Goal: Ask a question

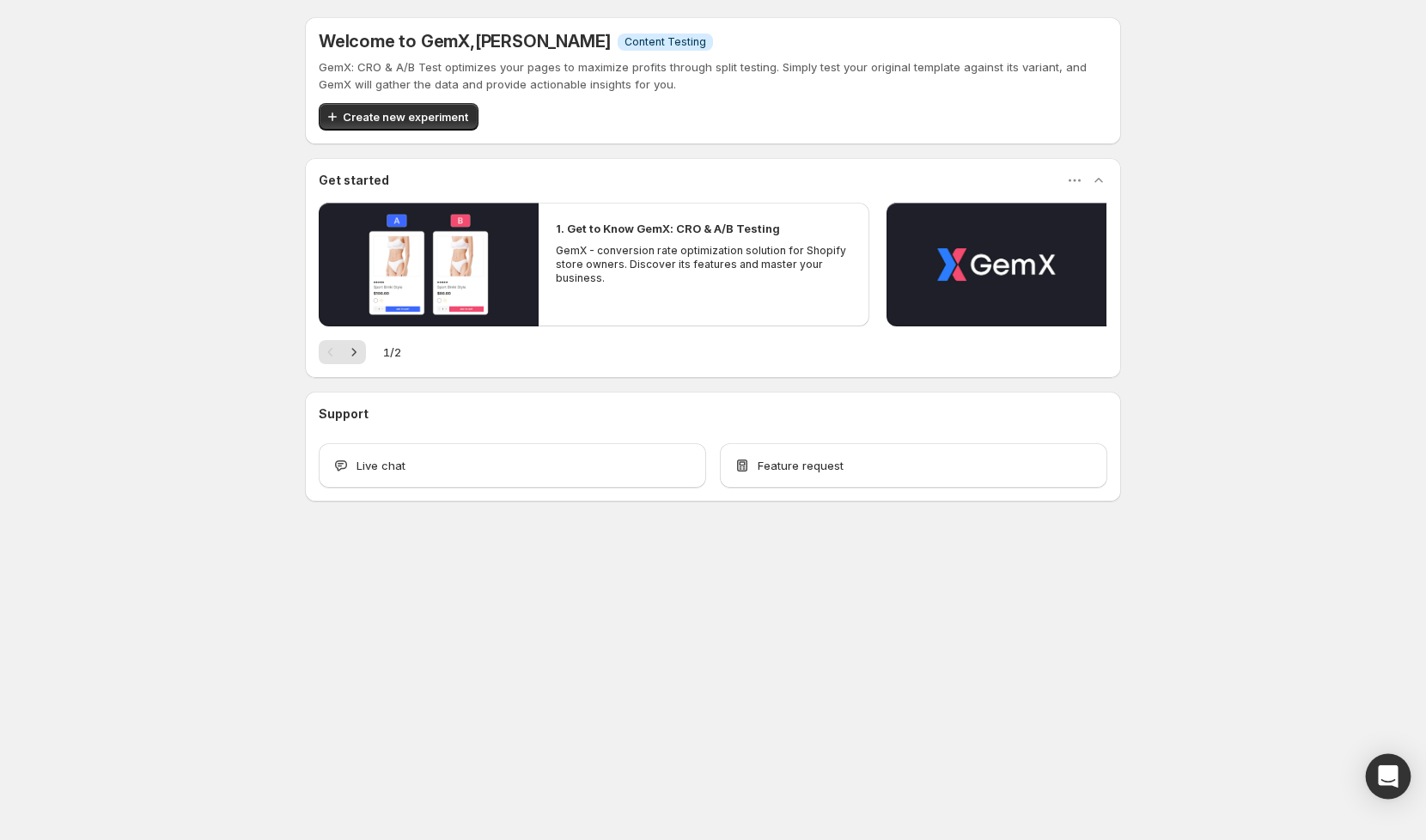
click at [1382, 782] on icon "Open Intercom Messenger" at bounding box center [1388, 776] width 20 height 23
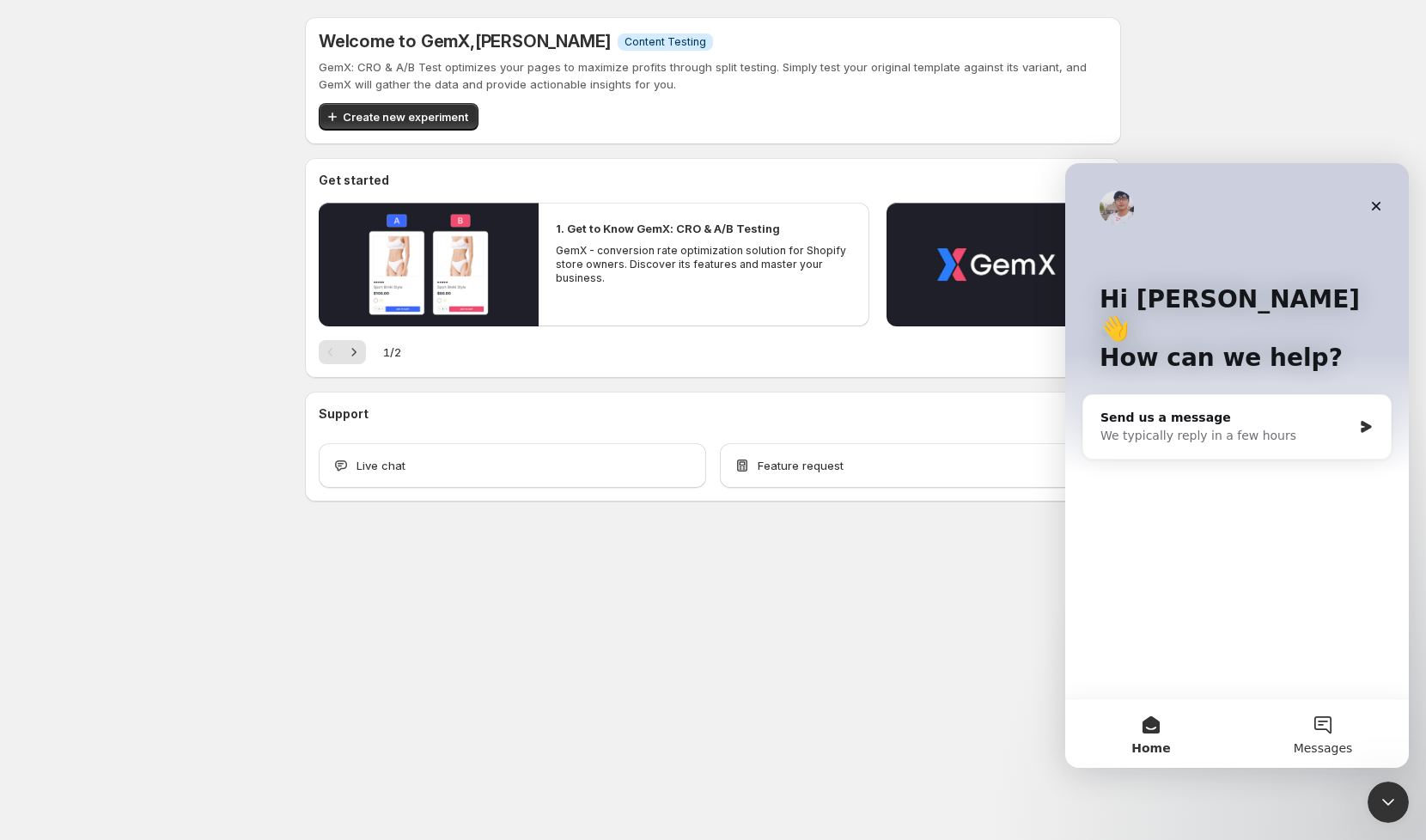
click at [1316, 722] on button "Messages" at bounding box center [1323, 734] width 172 height 69
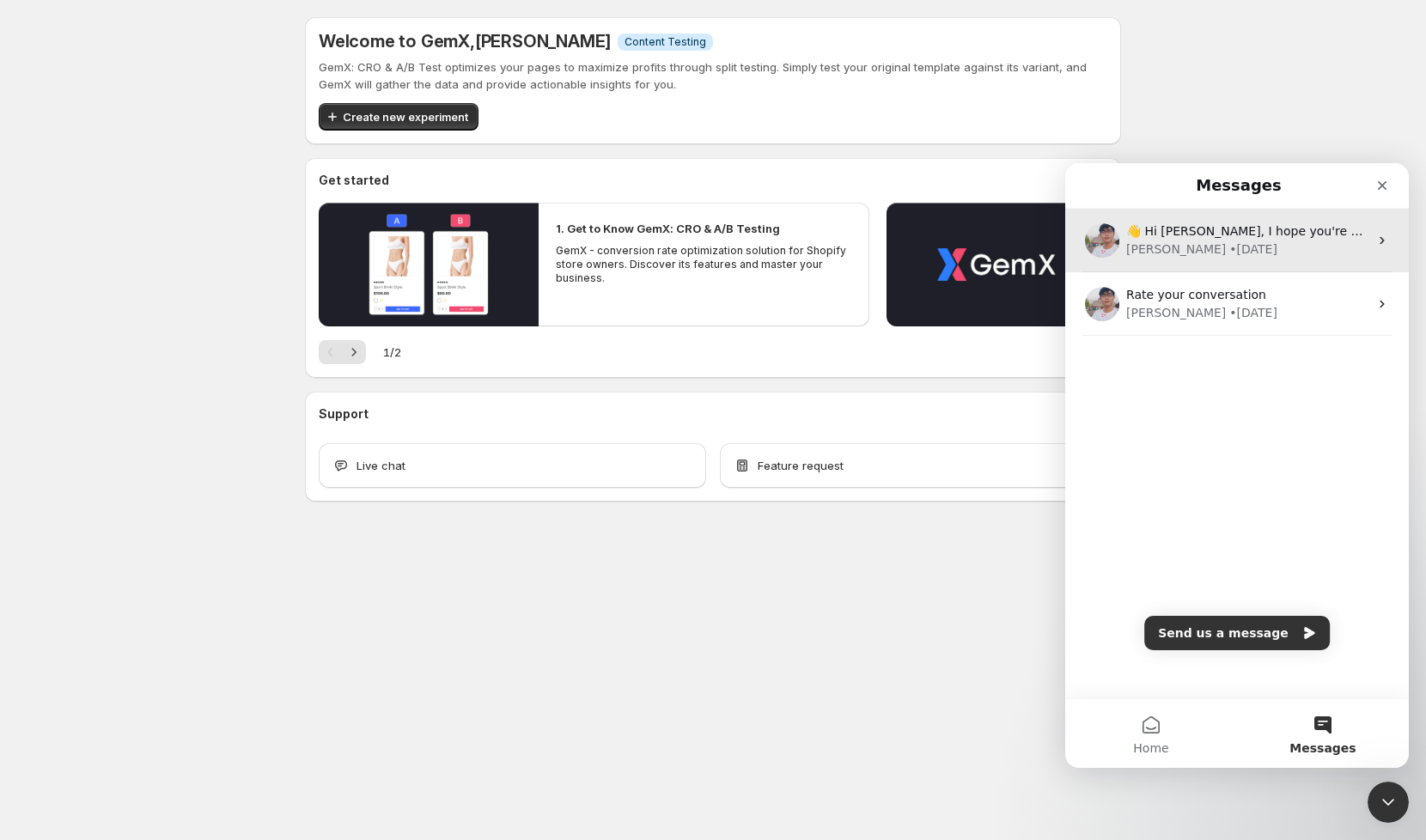
click at [1229, 243] on div "• 4w ago" at bounding box center [1253, 250] width 48 height 18
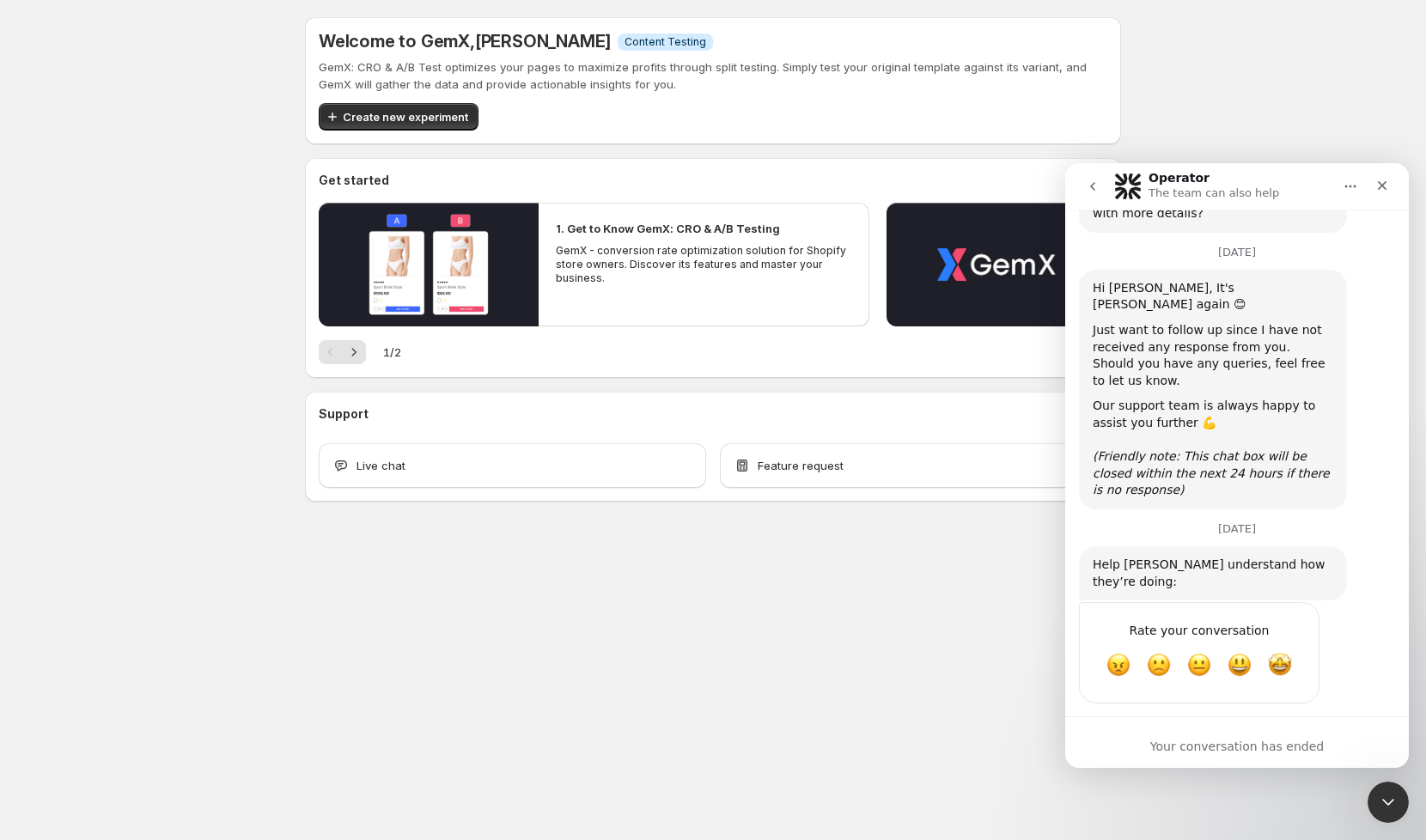
scroll to position [3644, 0]
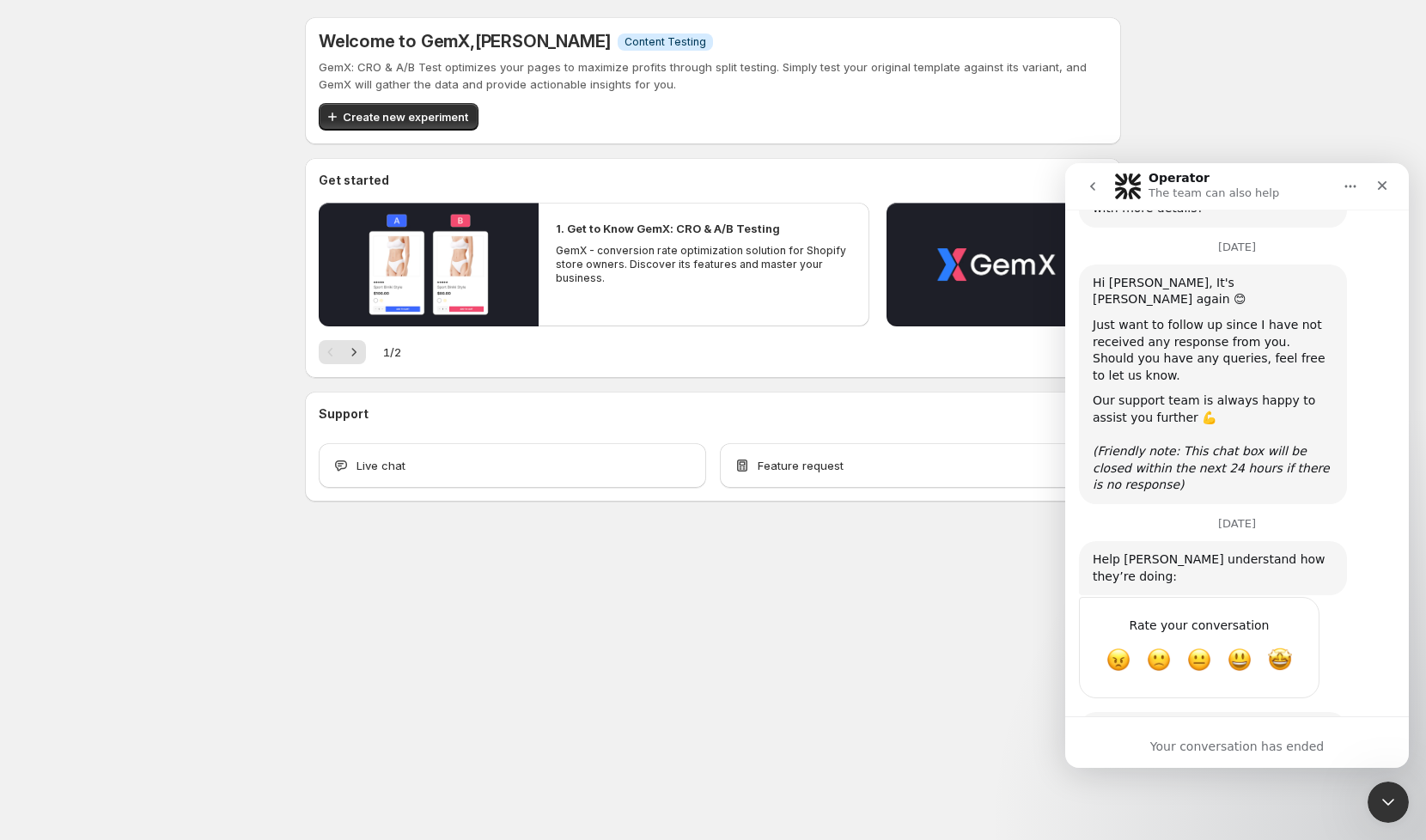
click at [1096, 190] on icon "go back" at bounding box center [1093, 187] width 14 height 14
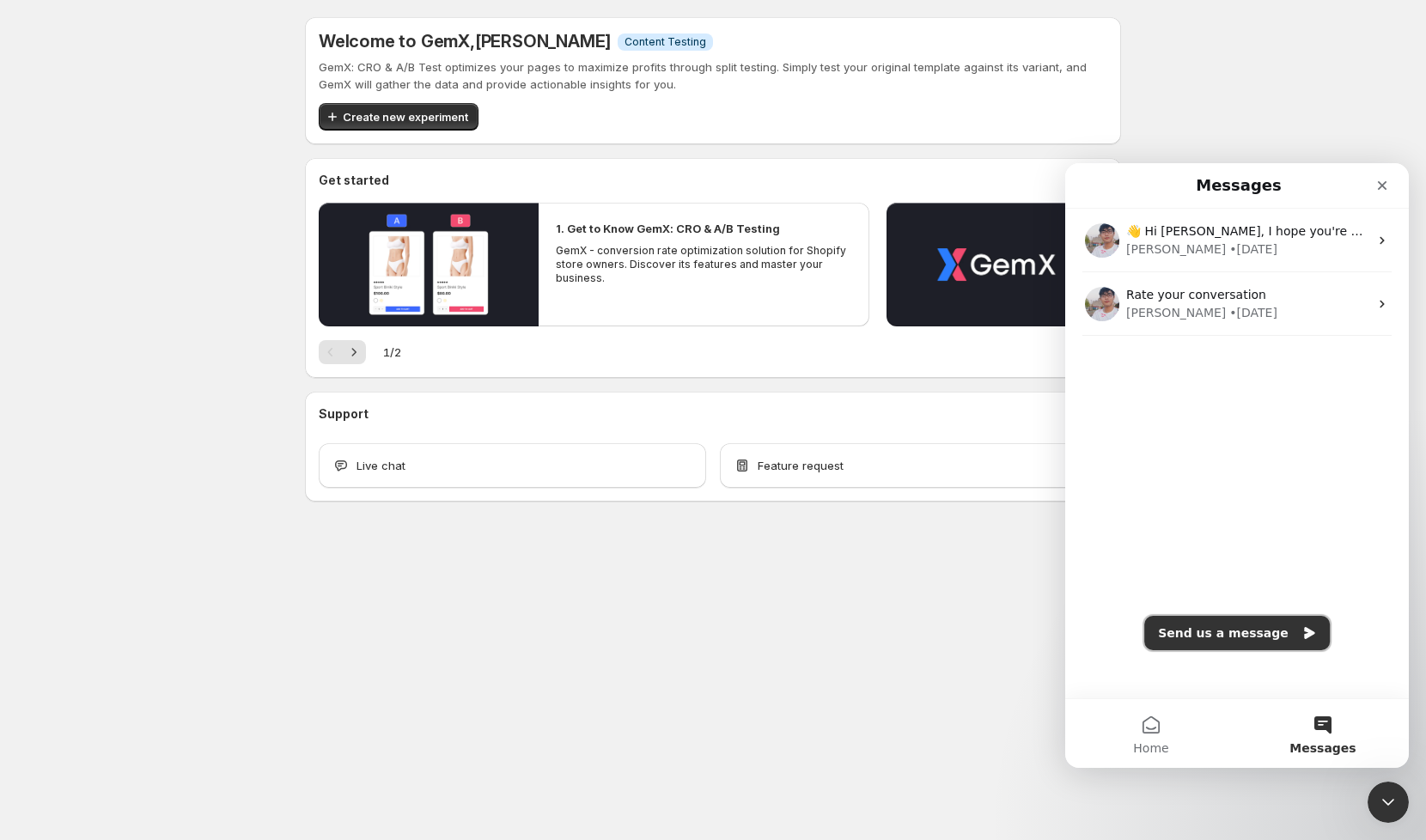
click at [1225, 639] on button "Send us a message" at bounding box center [1237, 633] width 186 height 34
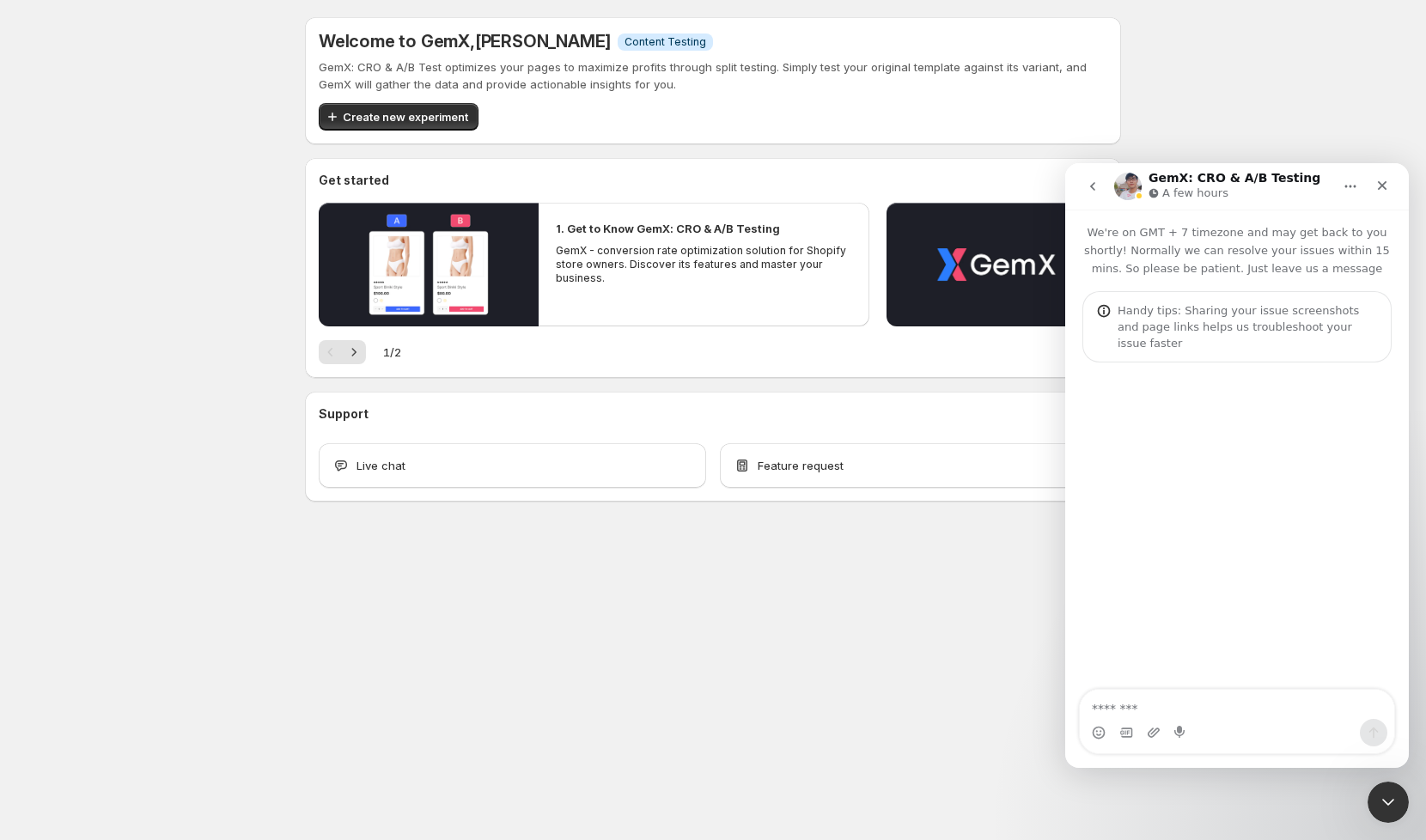
click at [1177, 711] on textarea "Message…" at bounding box center [1237, 704] width 314 height 29
type textarea "**********"
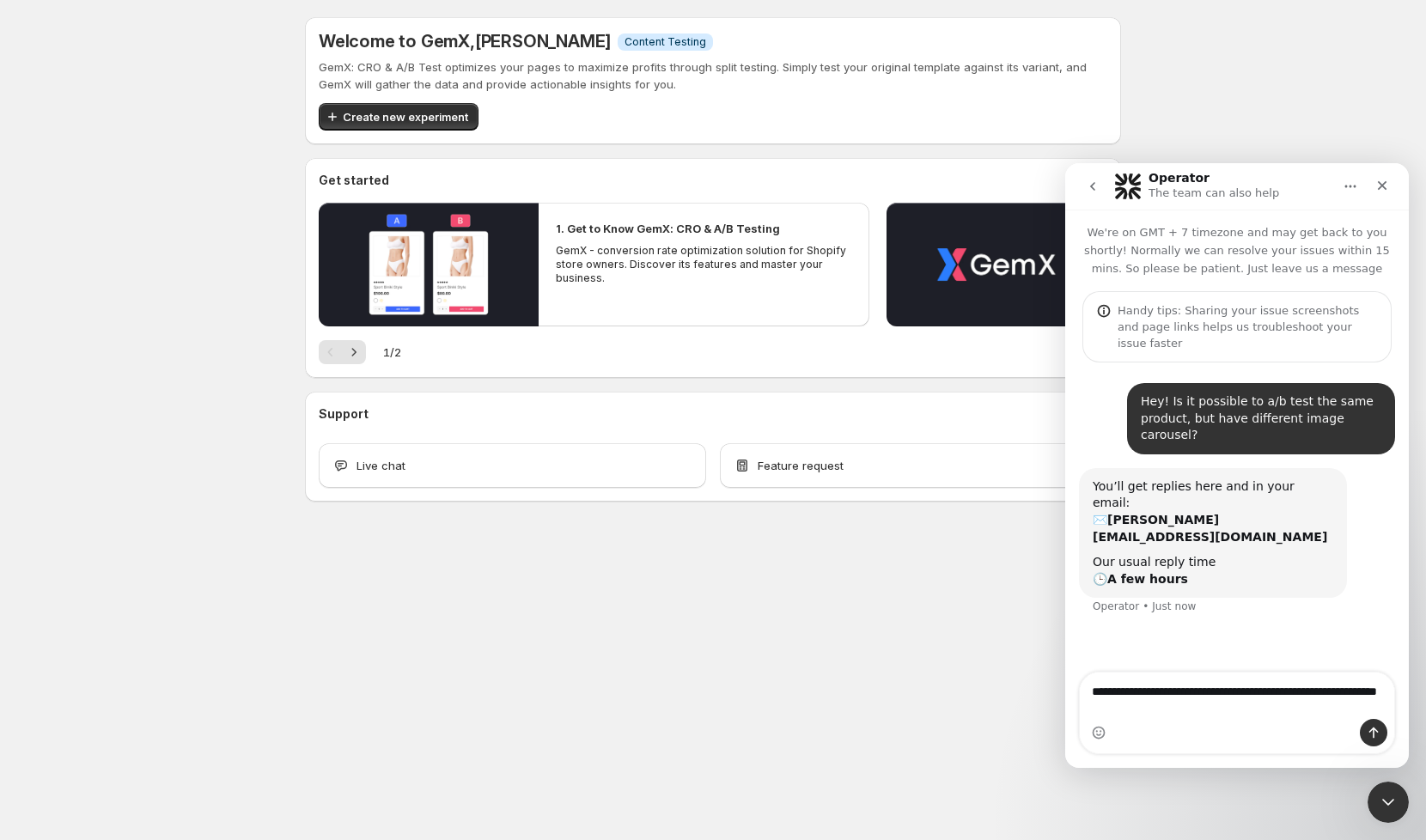
type textarea "**********"
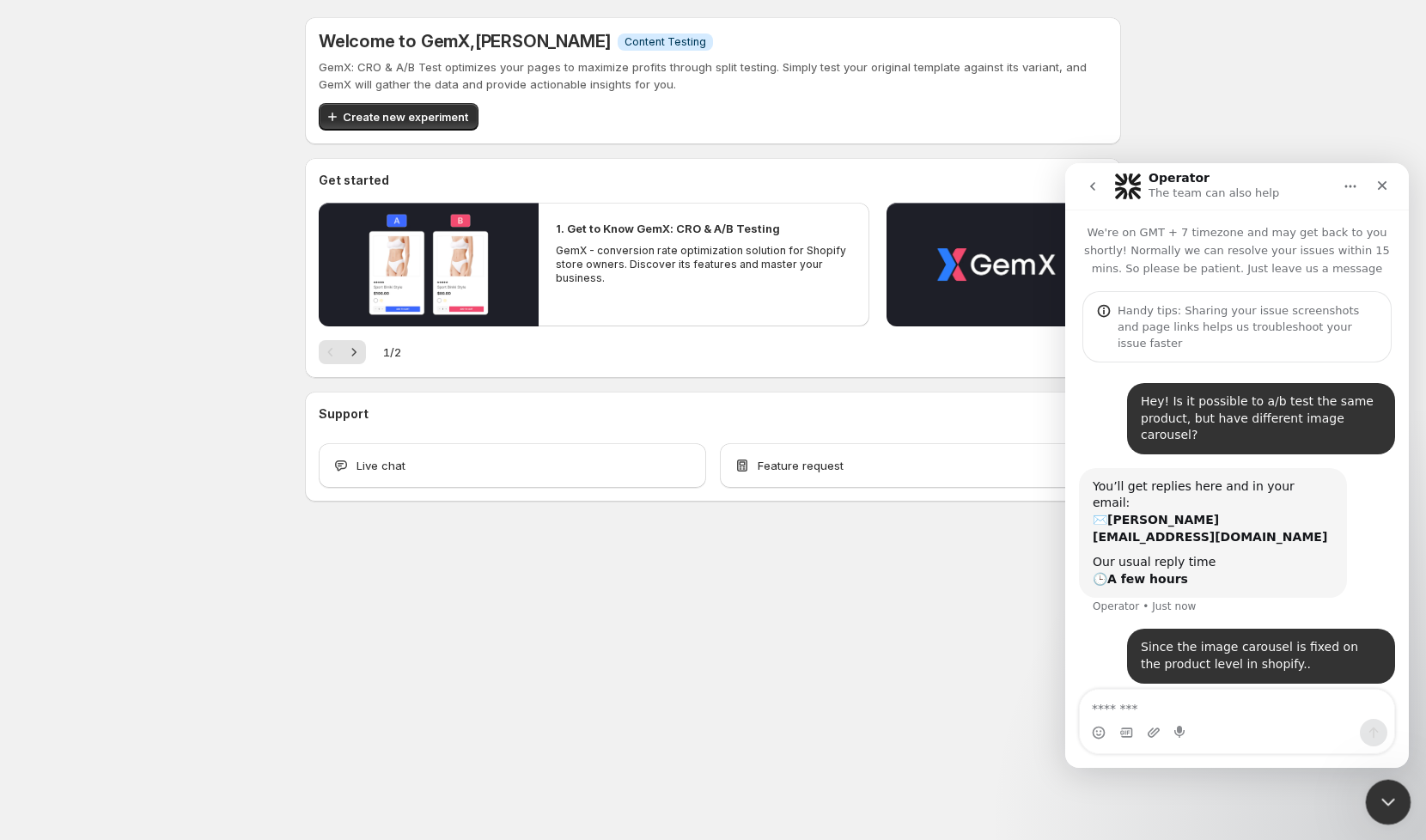
click at [1397, 796] on div "Close Intercom Messenger" at bounding box center [1386, 800] width 41 height 41
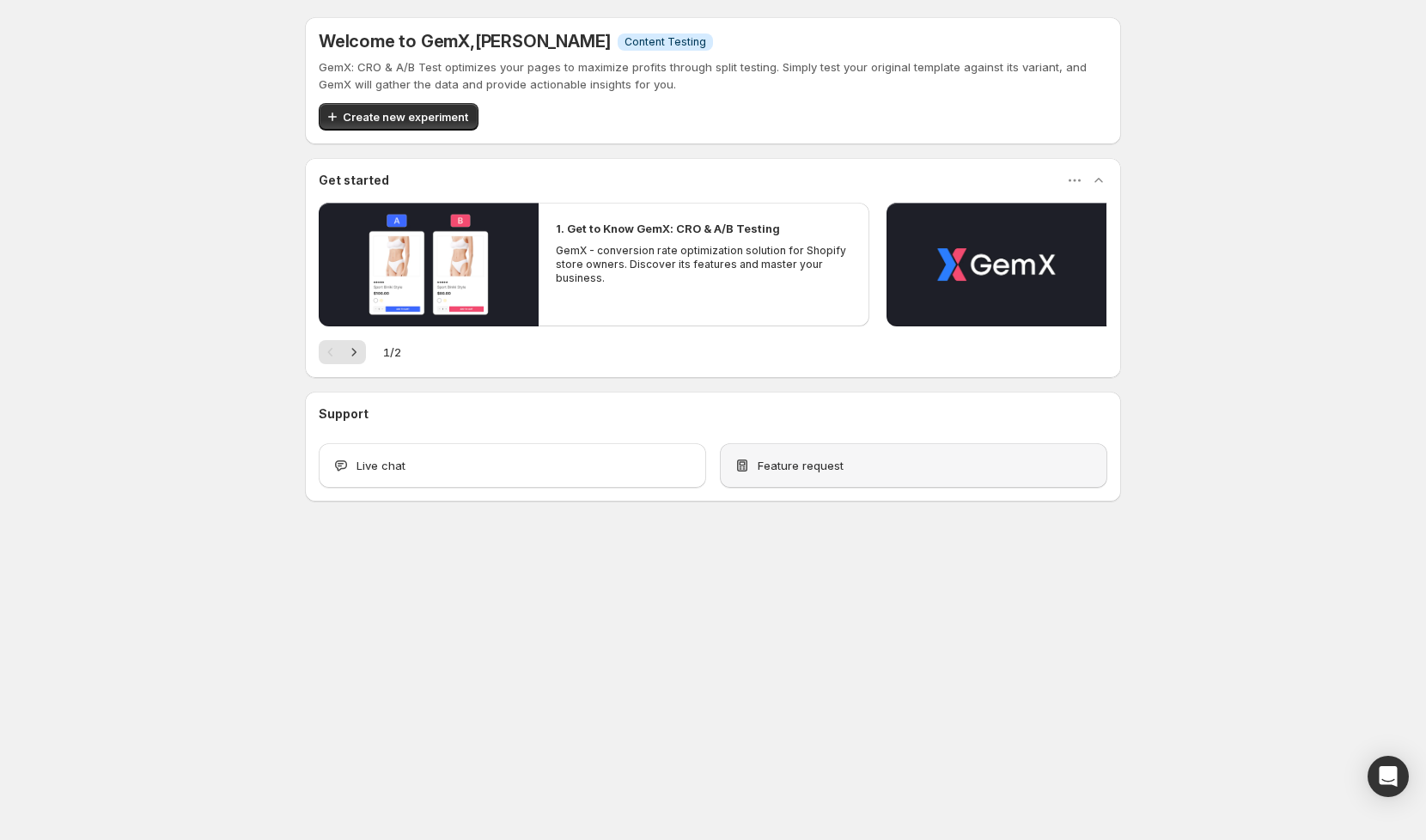
click at [810, 461] on span "Feature request" at bounding box center [800, 465] width 86 height 17
click at [629, 253] on p "GemX - conversion rate optimization solution for Shopify store owners. Discover…" at bounding box center [704, 264] width 296 height 41
click at [1105, 182] on icon "button" at bounding box center [1098, 180] width 17 height 17
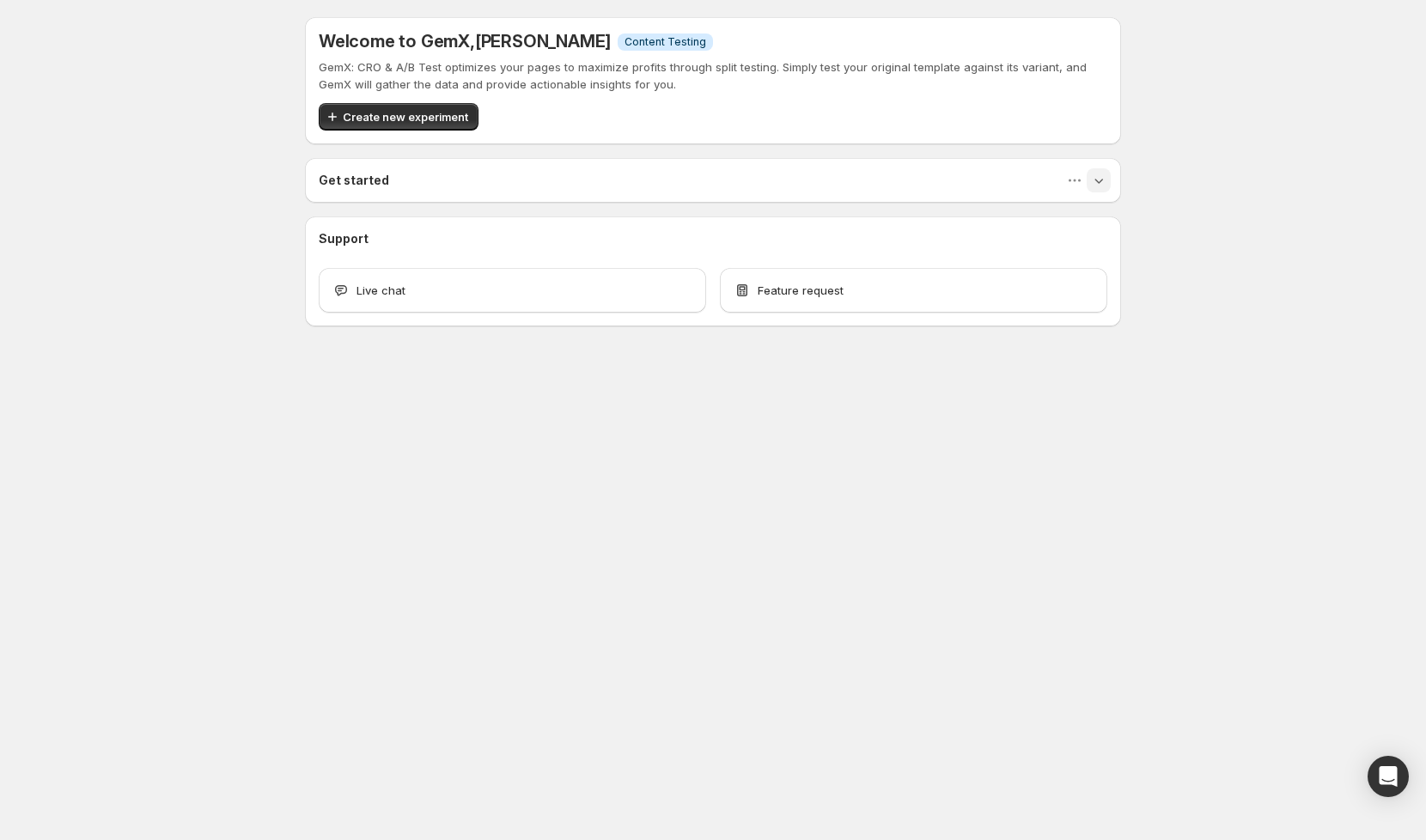
click at [1105, 182] on icon "button" at bounding box center [1098, 180] width 17 height 17
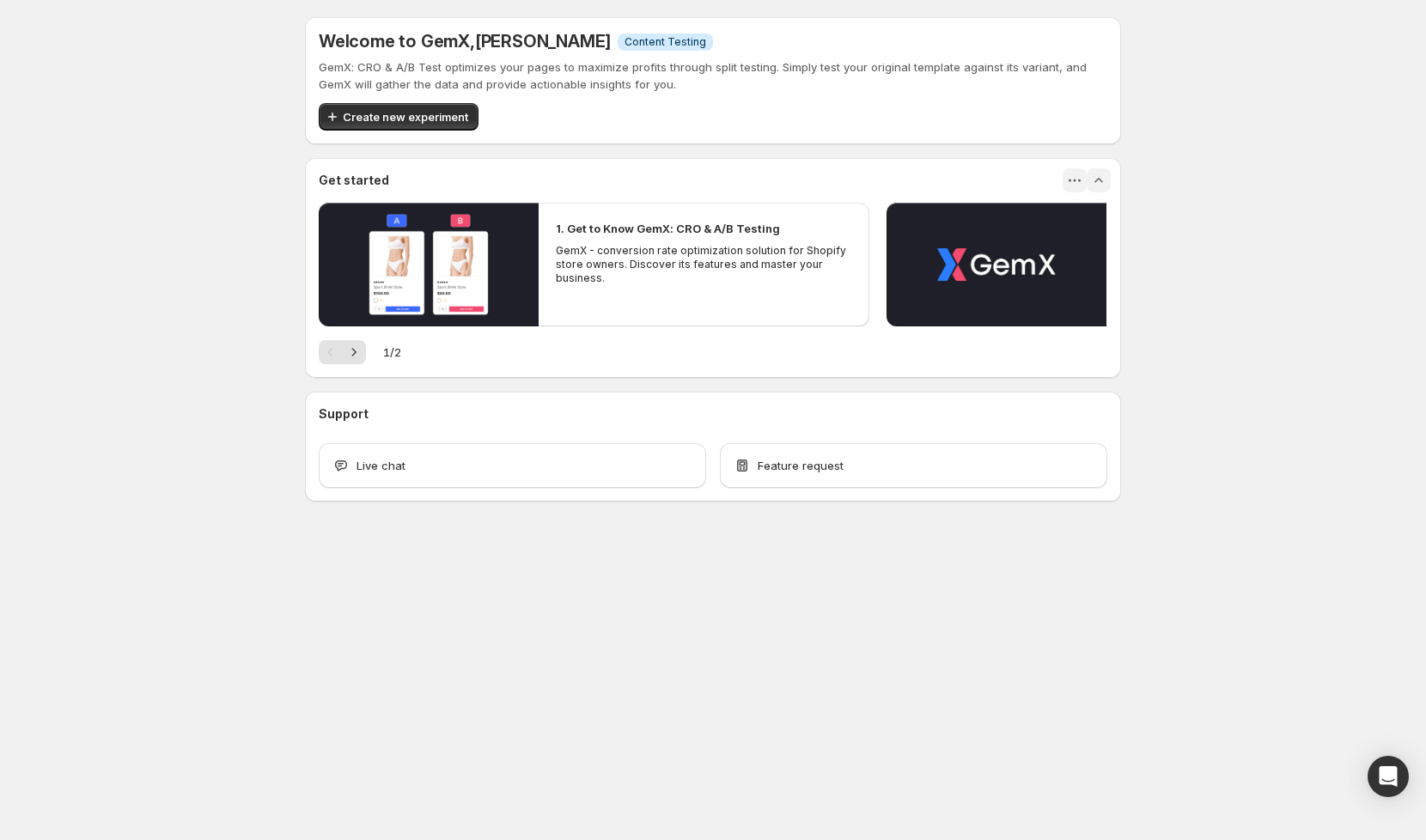
click at [1066, 183] on icon "button" at bounding box center [1074, 180] width 17 height 17
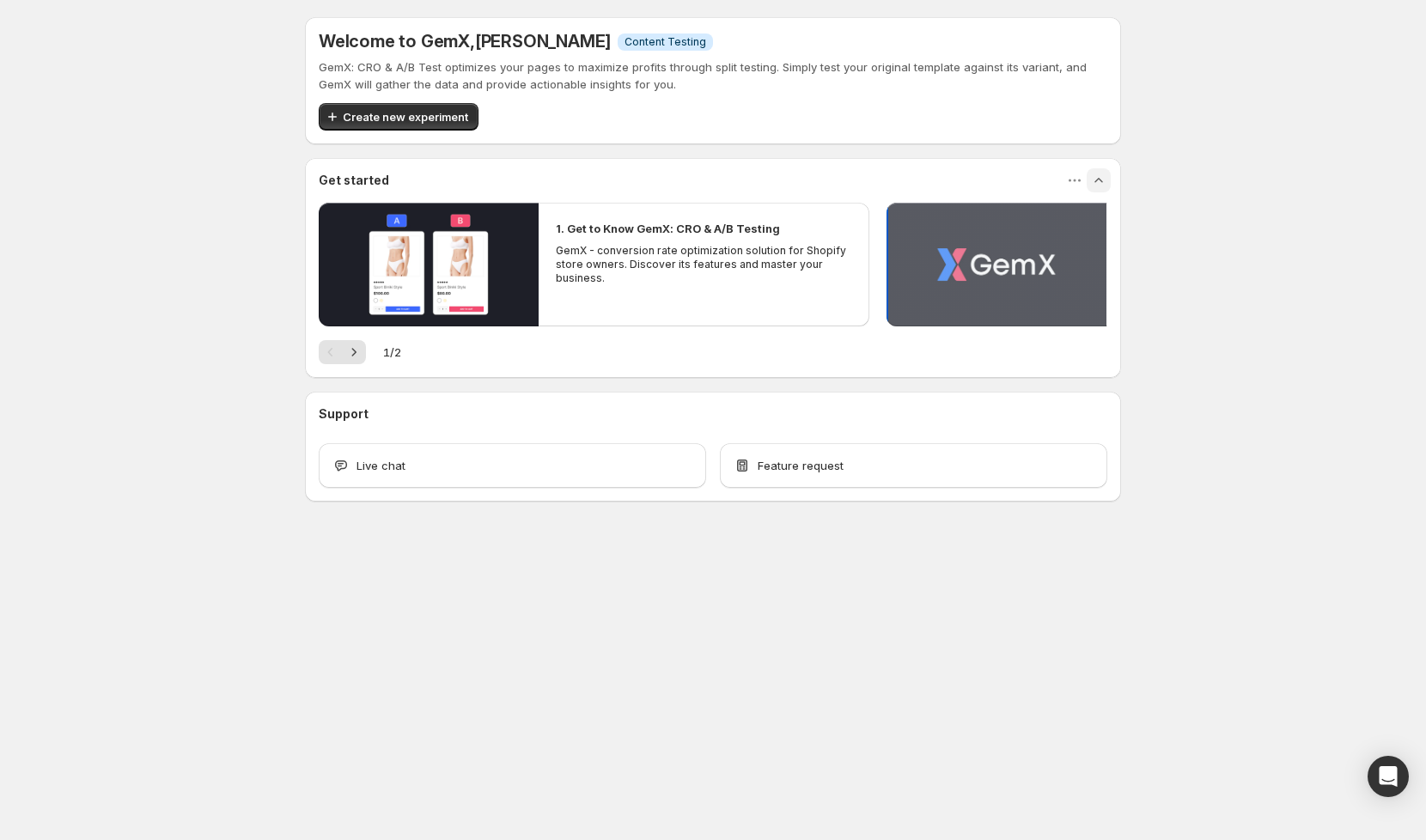
click at [986, 261] on button "Play video" at bounding box center [997, 264] width 220 height 124
